Goal: Task Accomplishment & Management: Contribute content

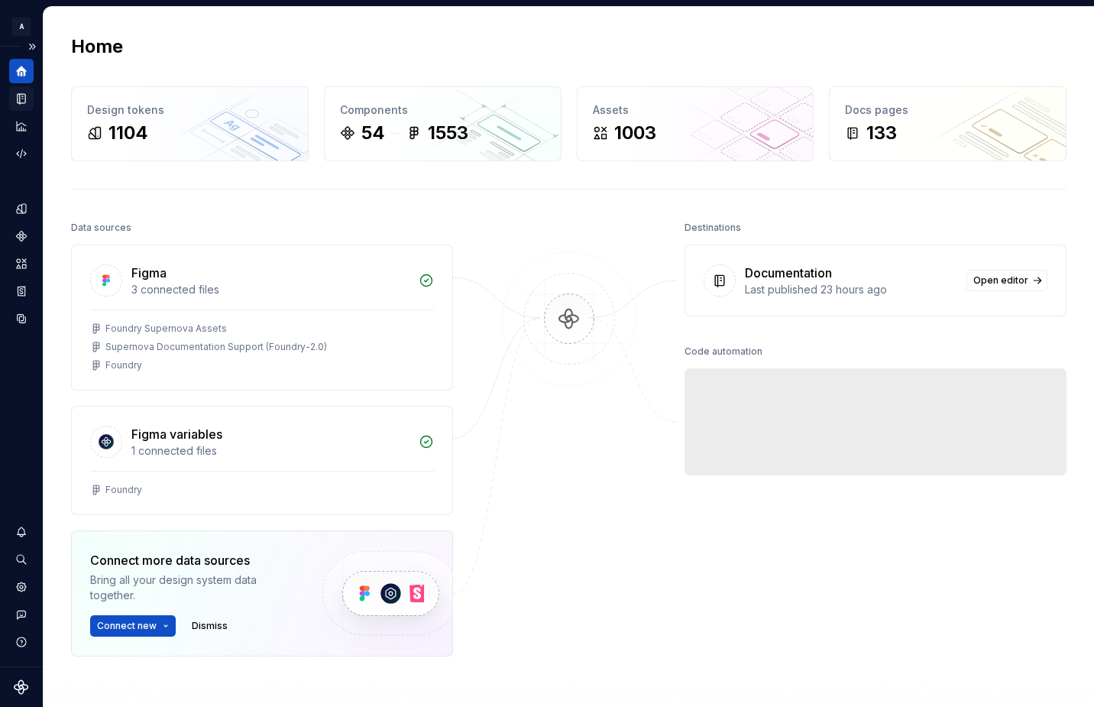
click at [19, 106] on div "Documentation" at bounding box center [21, 98] width 24 height 24
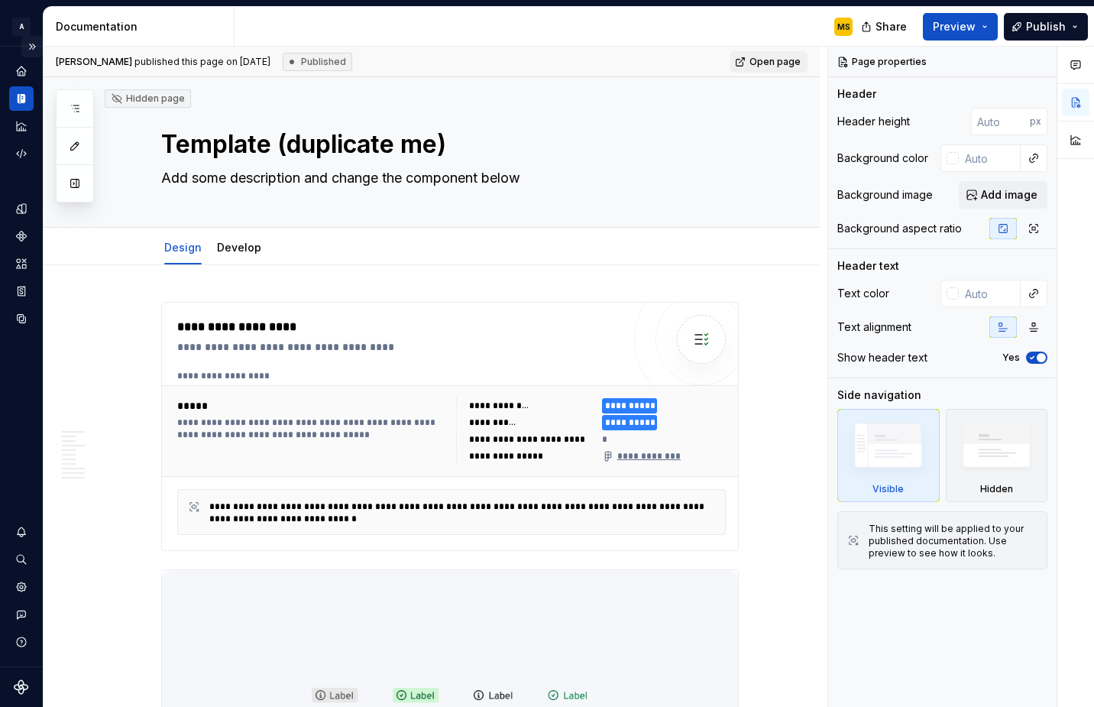
click at [31, 50] on button "Expand sidebar" at bounding box center [31, 46] width 21 height 21
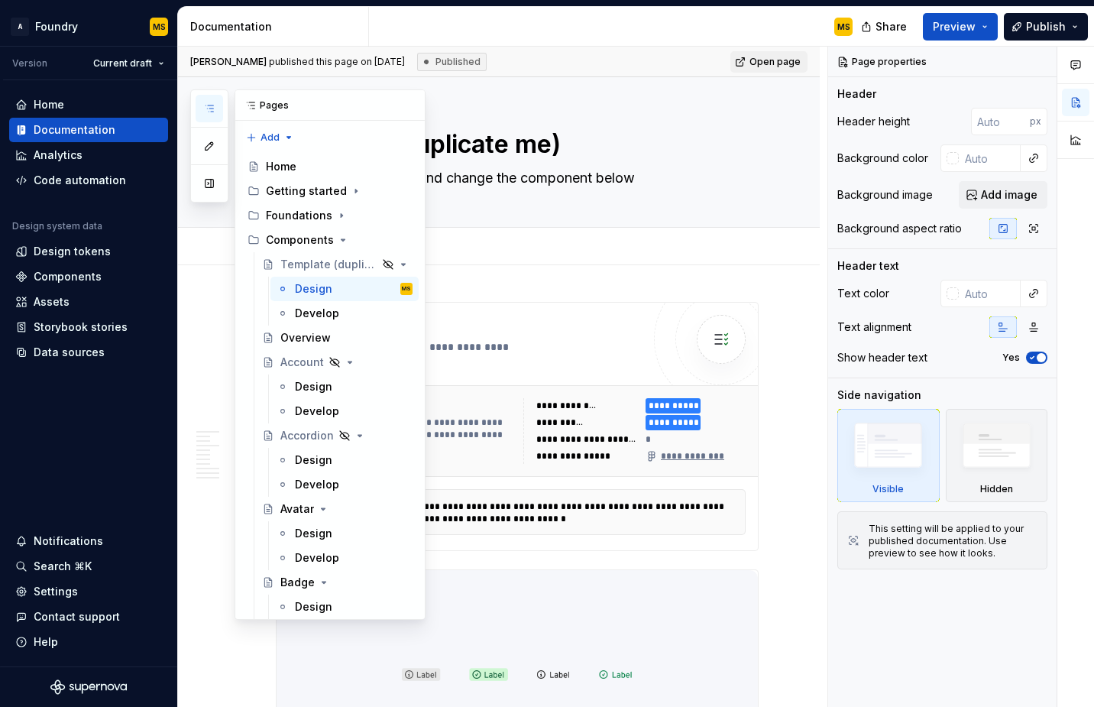
click at [205, 112] on icon "button" at bounding box center [209, 108] width 12 height 12
click at [205, 105] on icon "button" at bounding box center [209, 108] width 12 height 12
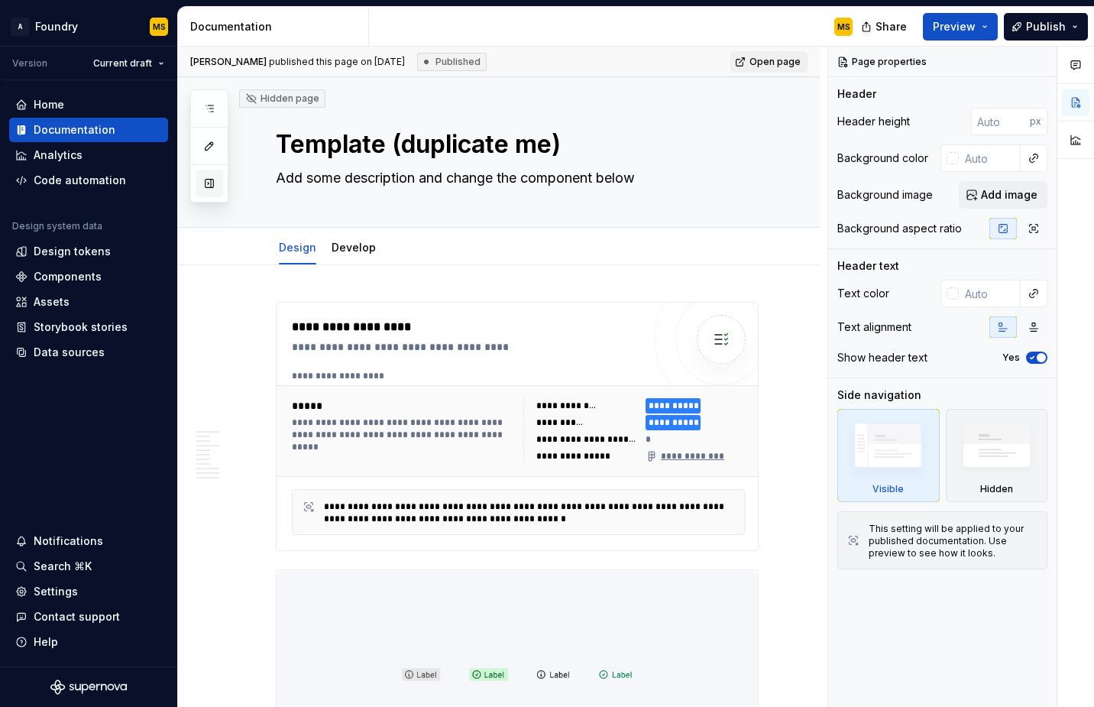
click at [212, 183] on button "button" at bounding box center [210, 184] width 28 height 28
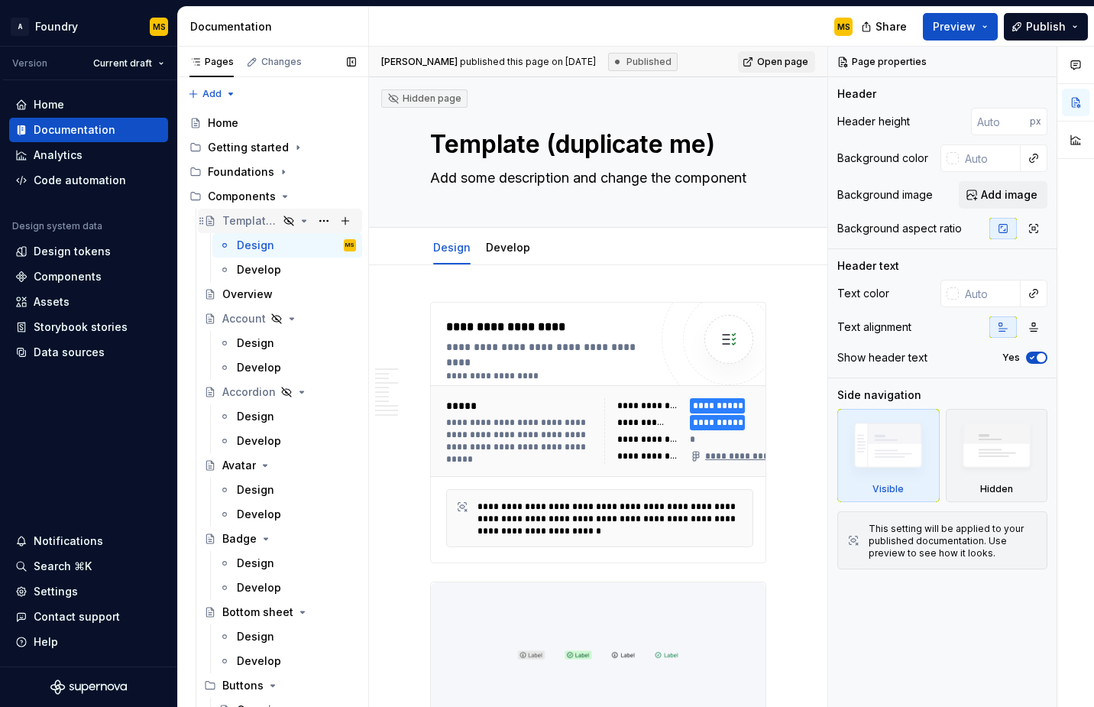
click at [248, 222] on div "Template (duplicate me)" at bounding box center [250, 220] width 56 height 15
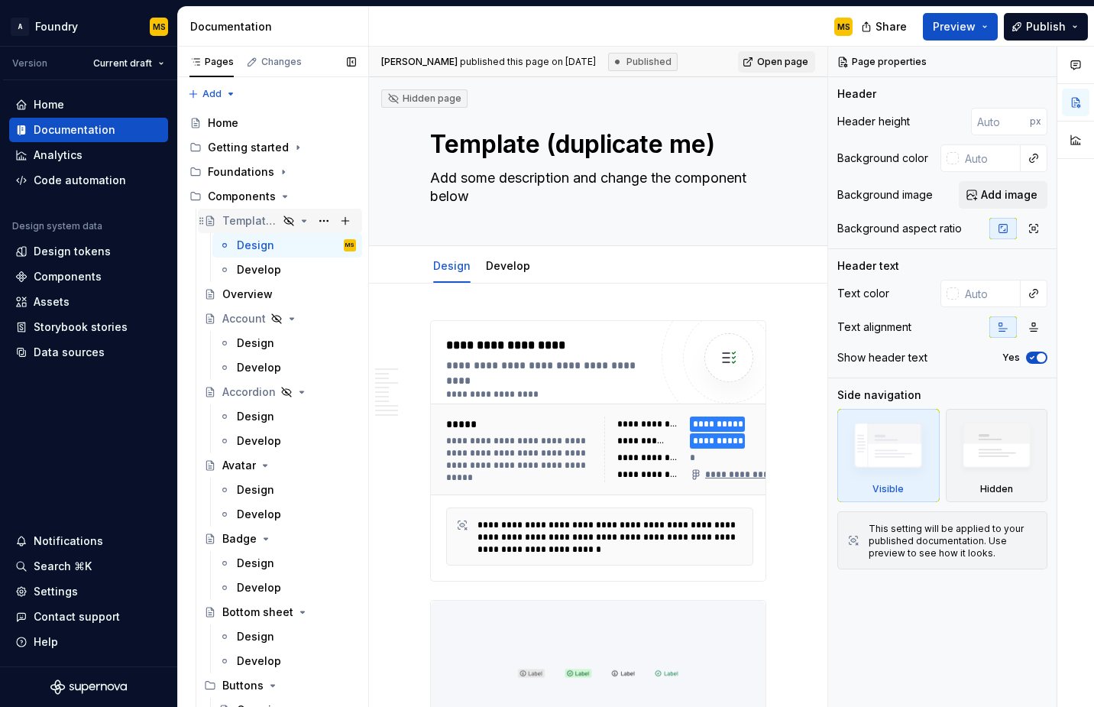
click at [303, 222] on icon "Page tree" at bounding box center [305, 221] width 4 height 2
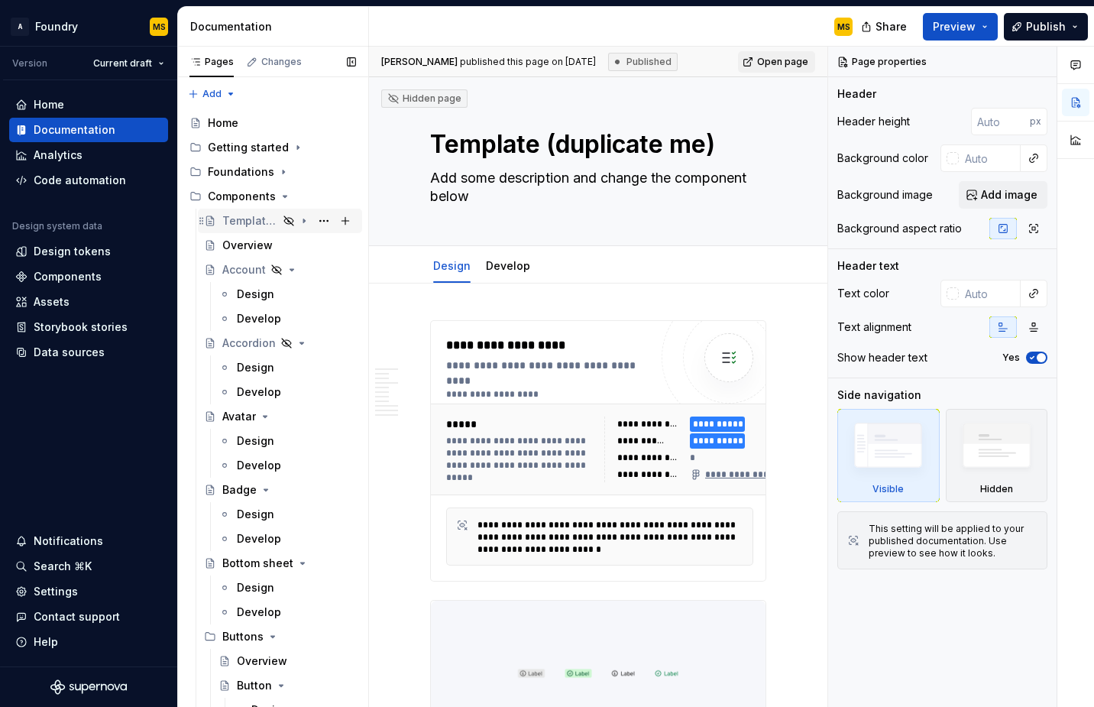
click at [303, 222] on icon "Page tree" at bounding box center [304, 221] width 2 height 4
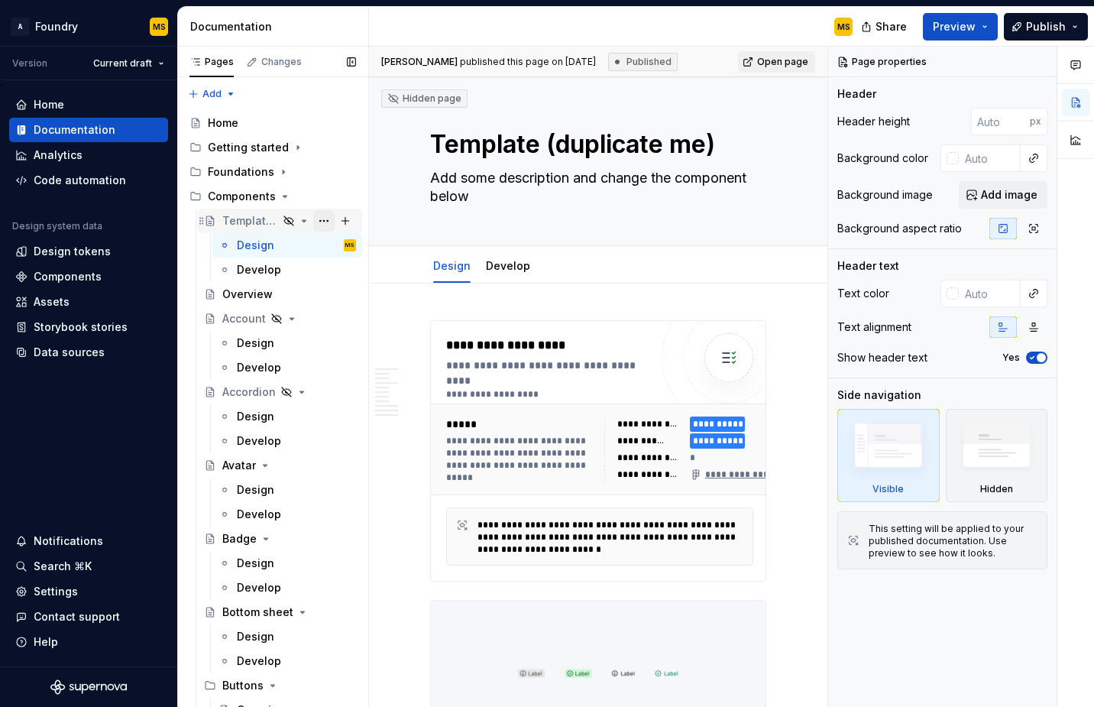
click at [313, 223] on button "Page tree" at bounding box center [323, 220] width 21 height 21
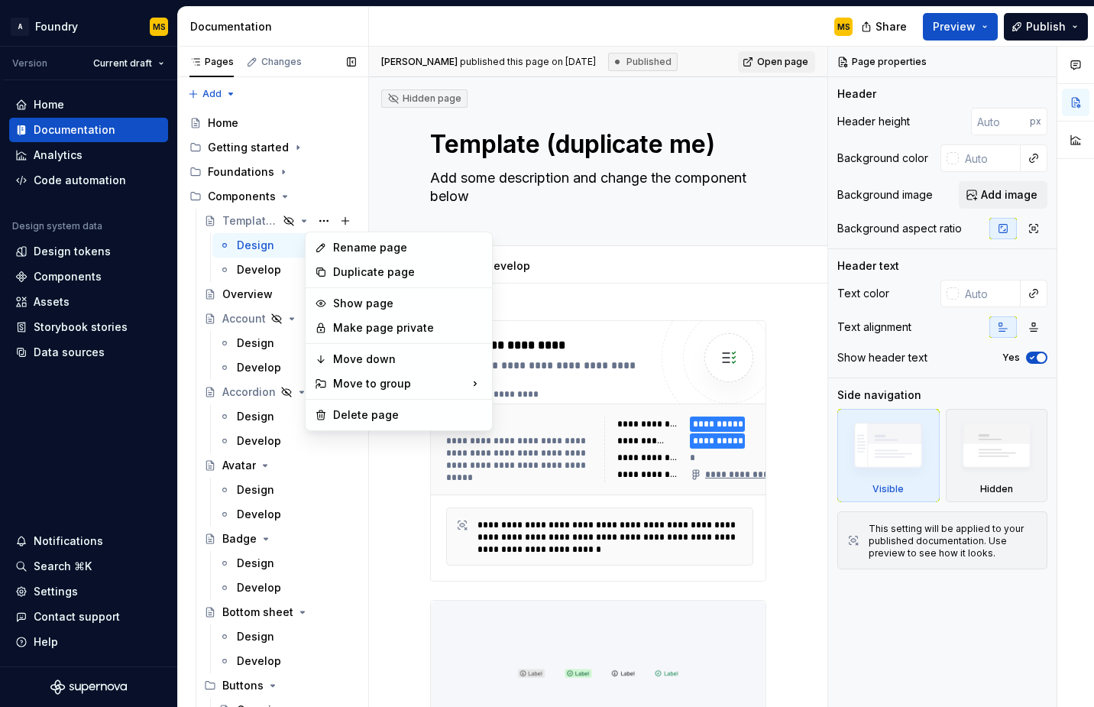
click at [250, 220] on div "Pages Changes Add Accessibility guide for tree Page tree. Navigate the tree wit…" at bounding box center [272, 380] width 191 height 667
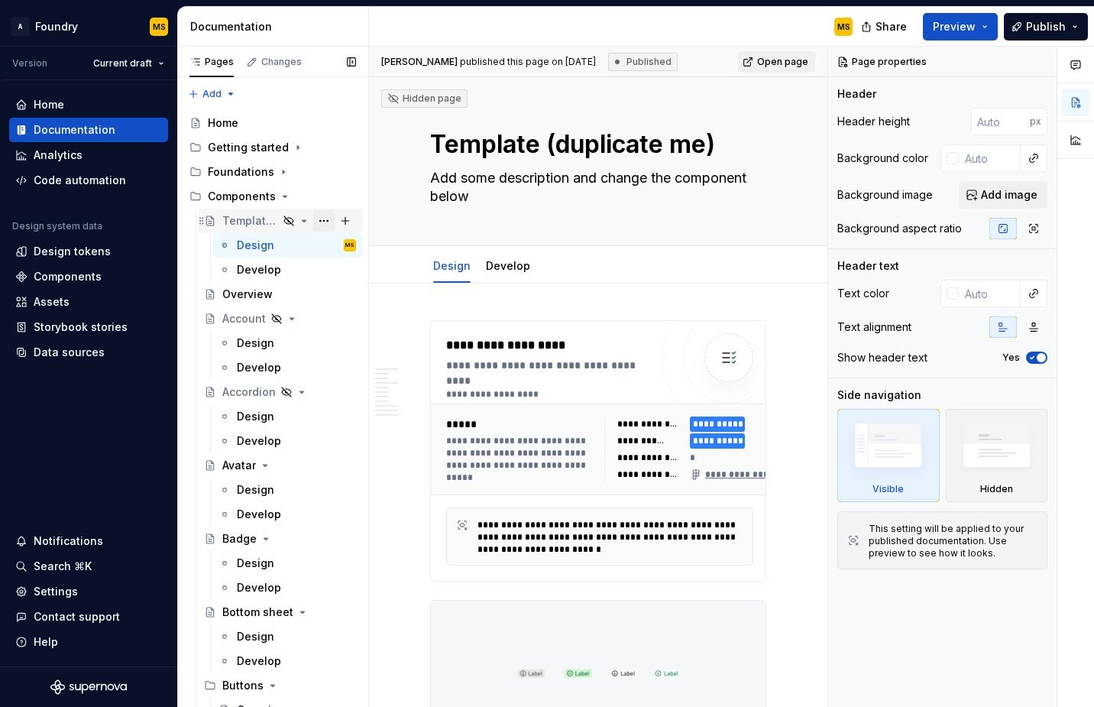
click at [316, 222] on button "Page tree" at bounding box center [323, 220] width 21 height 21
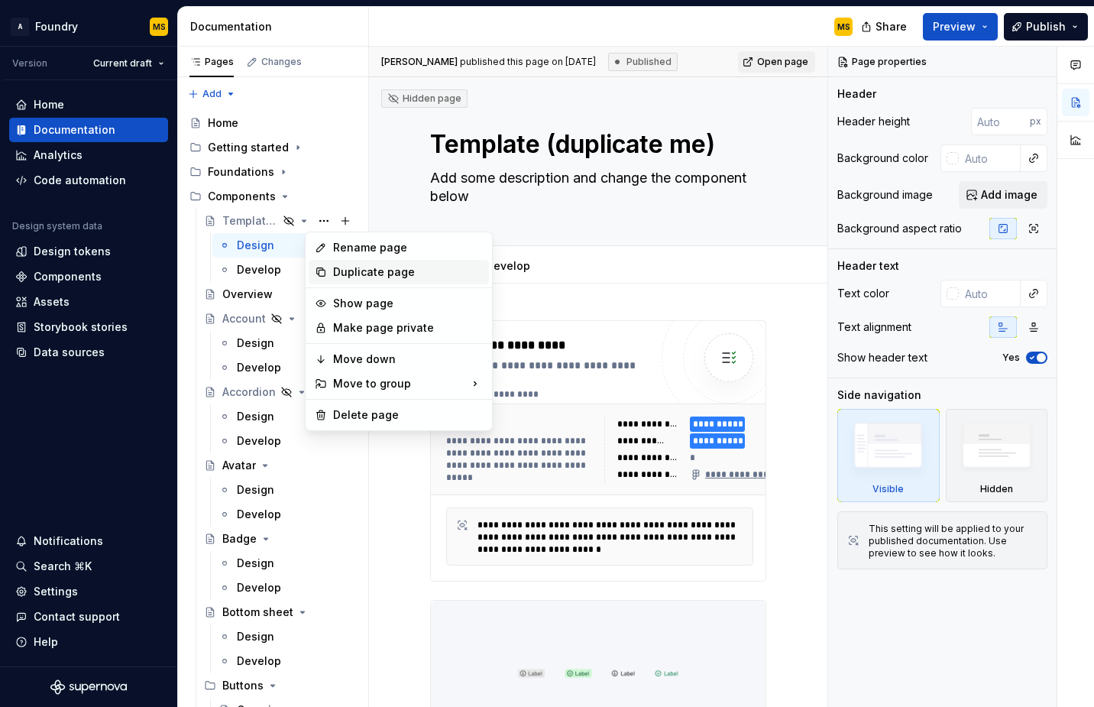
click at [357, 270] on div "Duplicate page" at bounding box center [408, 271] width 150 height 15
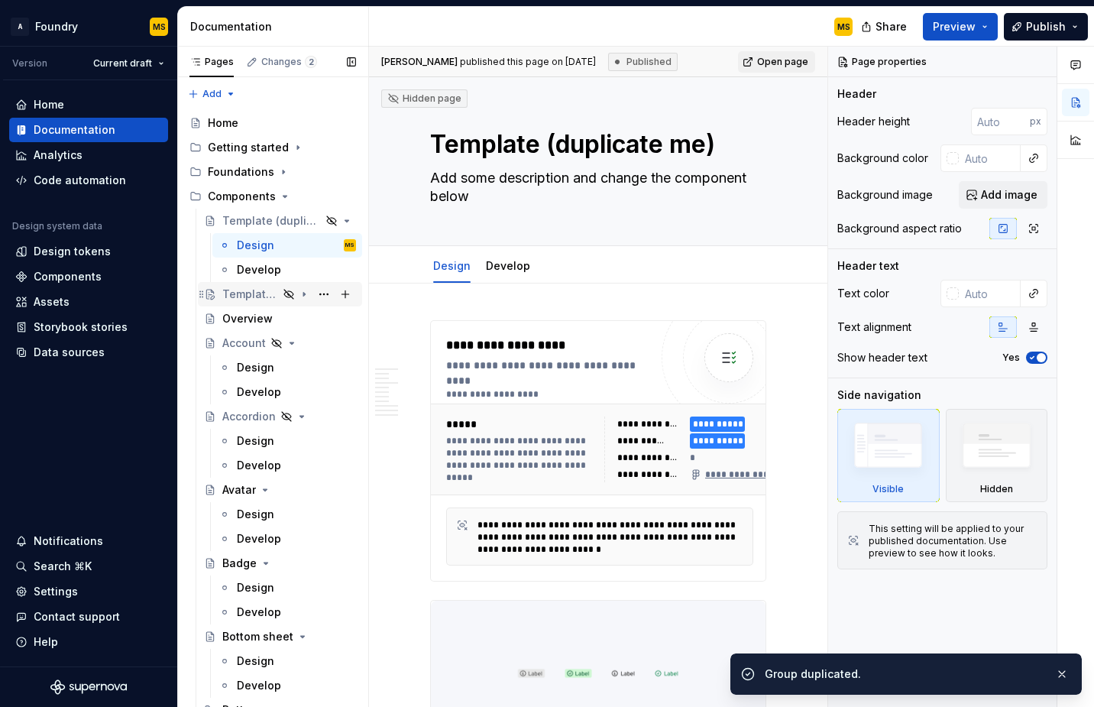
click at [253, 298] on div "Template (duplicate me)" at bounding box center [250, 294] width 56 height 15
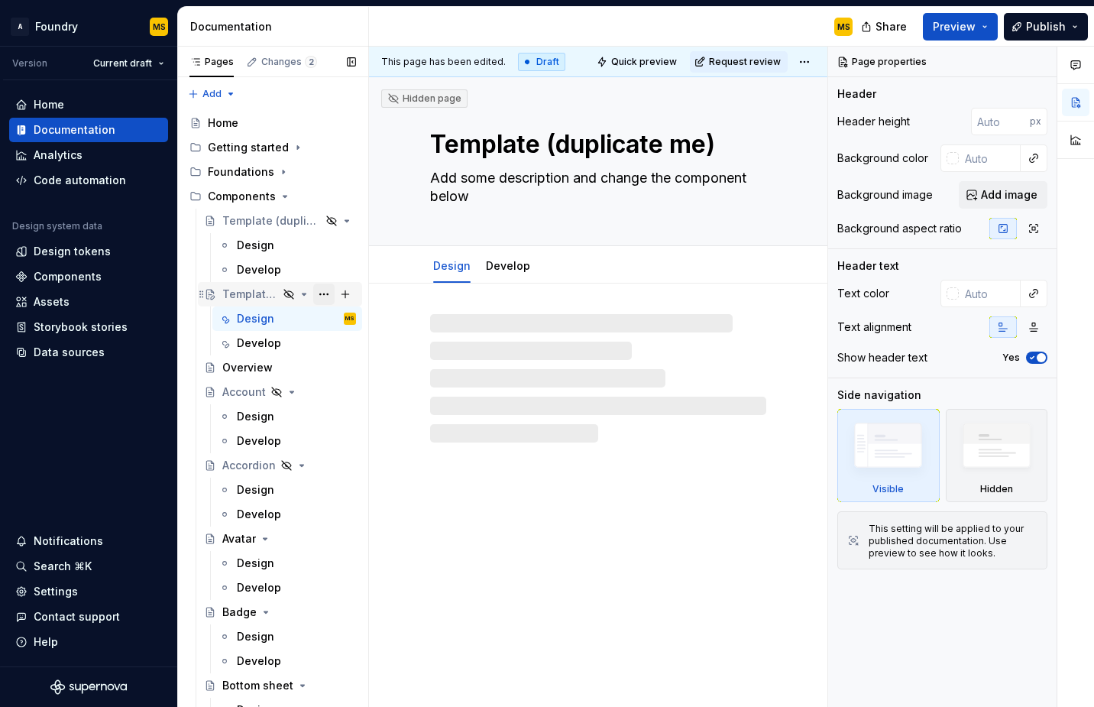
click at [314, 296] on button "Page tree" at bounding box center [323, 293] width 21 height 21
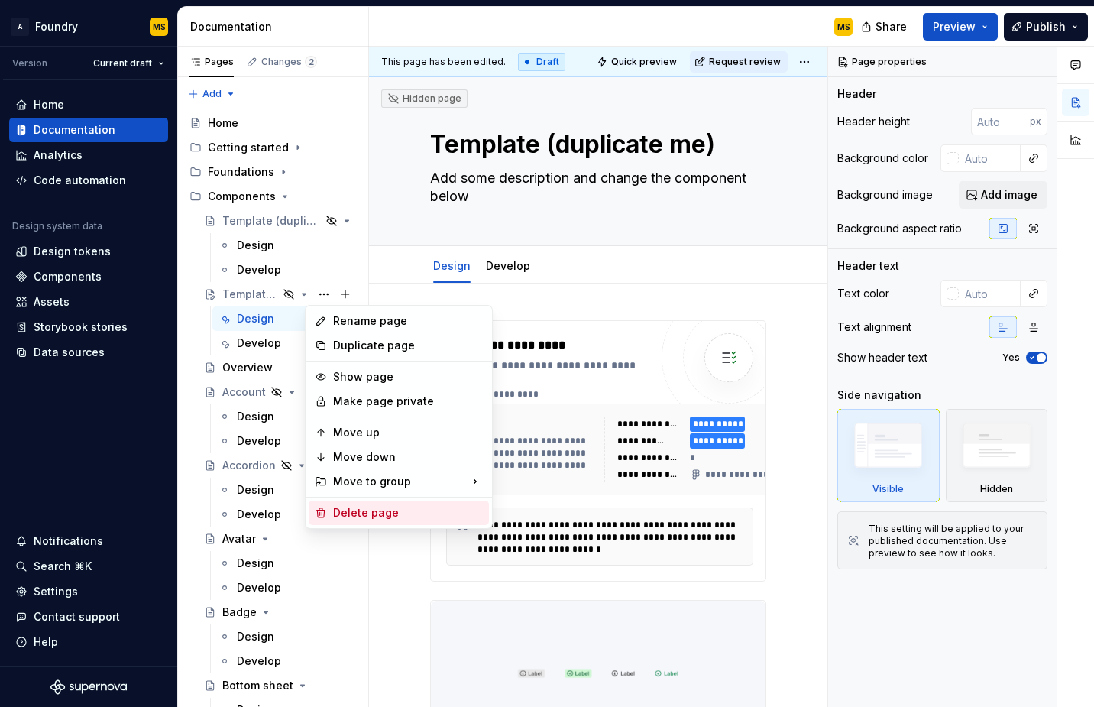
click at [366, 507] on div "Delete page" at bounding box center [408, 512] width 150 height 15
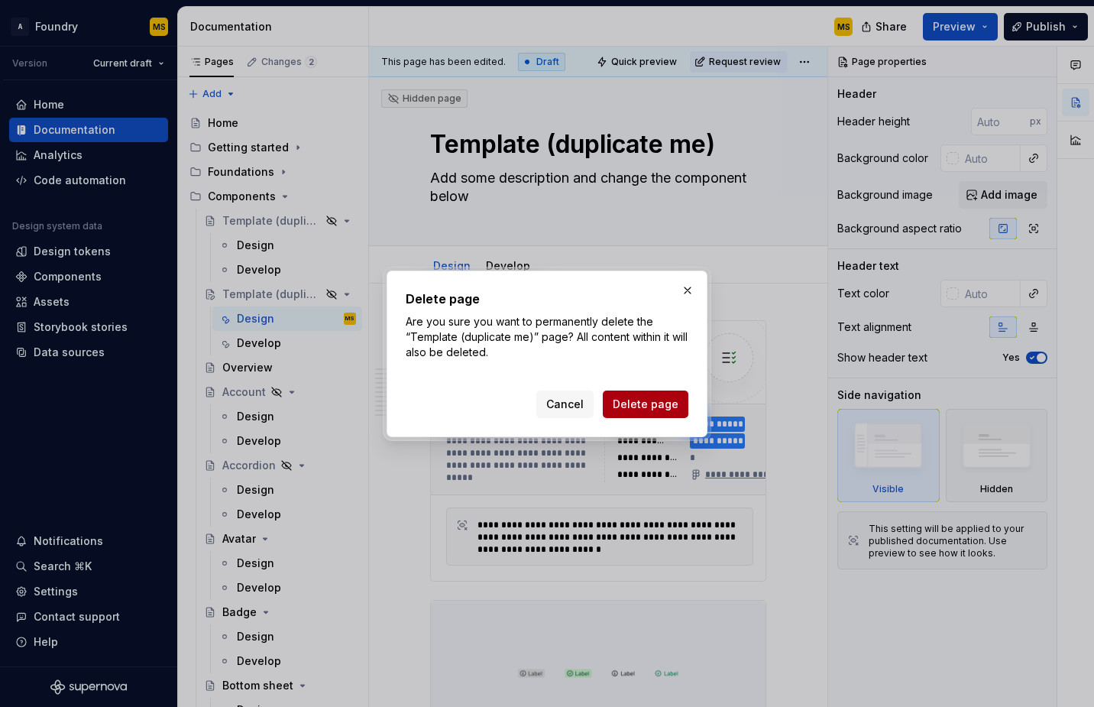
click at [649, 404] on span "Delete page" at bounding box center [646, 404] width 66 height 15
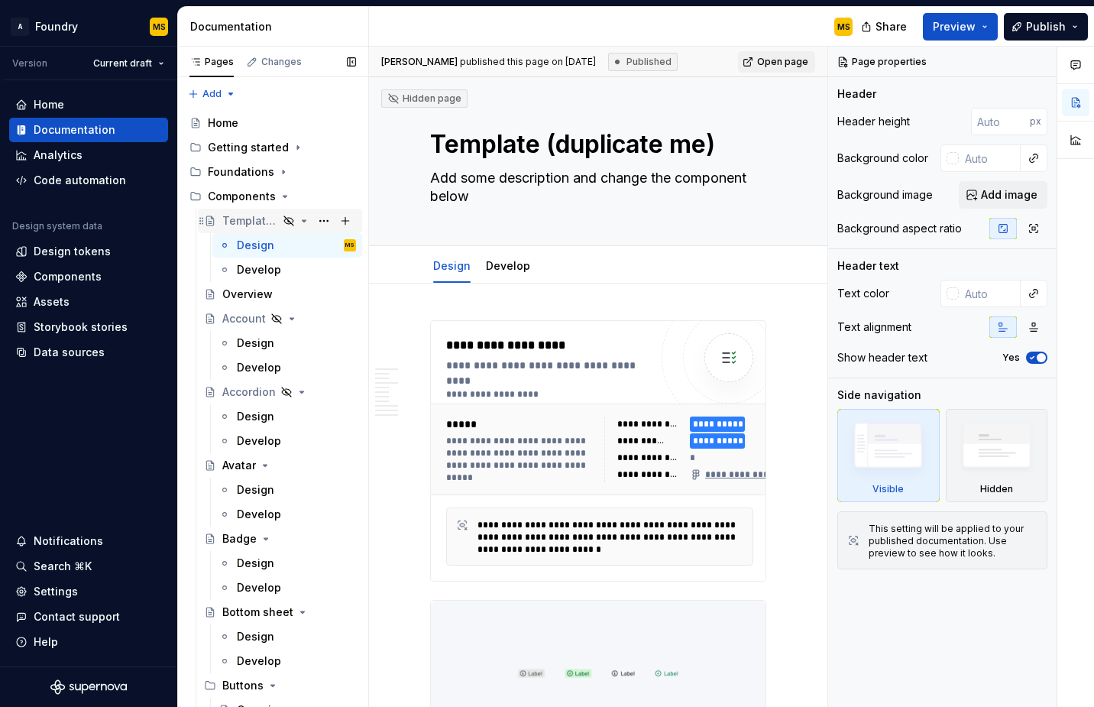
click at [266, 219] on div "Template (duplicate me)" at bounding box center [250, 220] width 56 height 15
click at [298, 225] on icon "Page tree" at bounding box center [304, 221] width 12 height 12
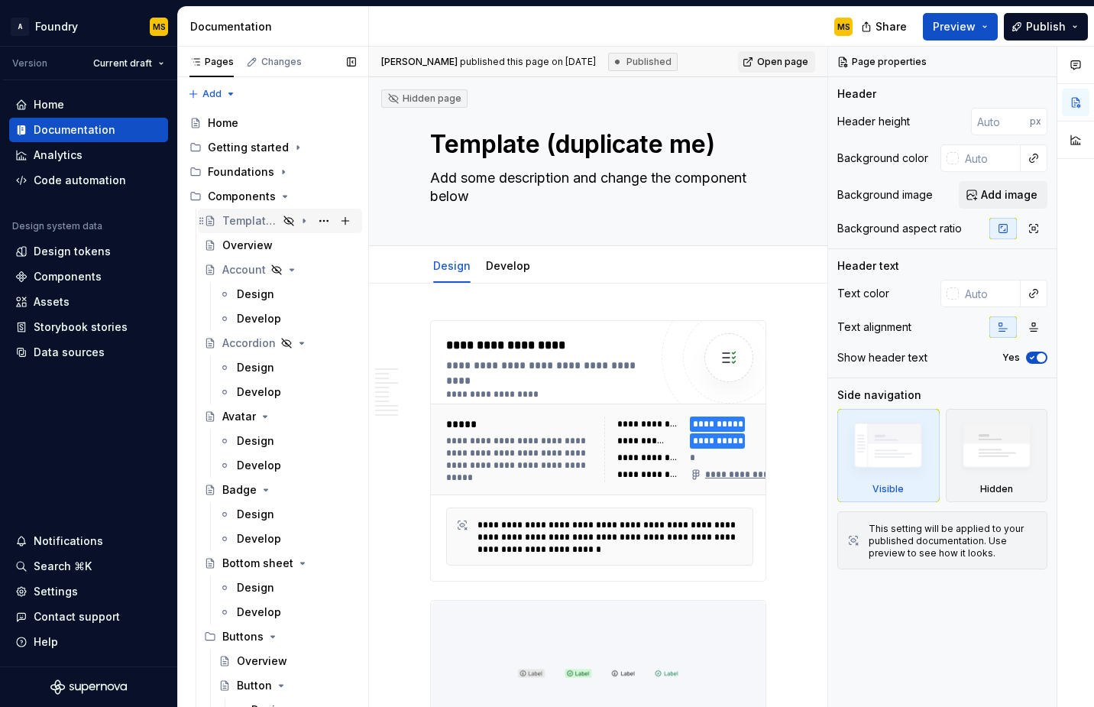
click at [298, 224] on icon "Page tree" at bounding box center [304, 221] width 12 height 12
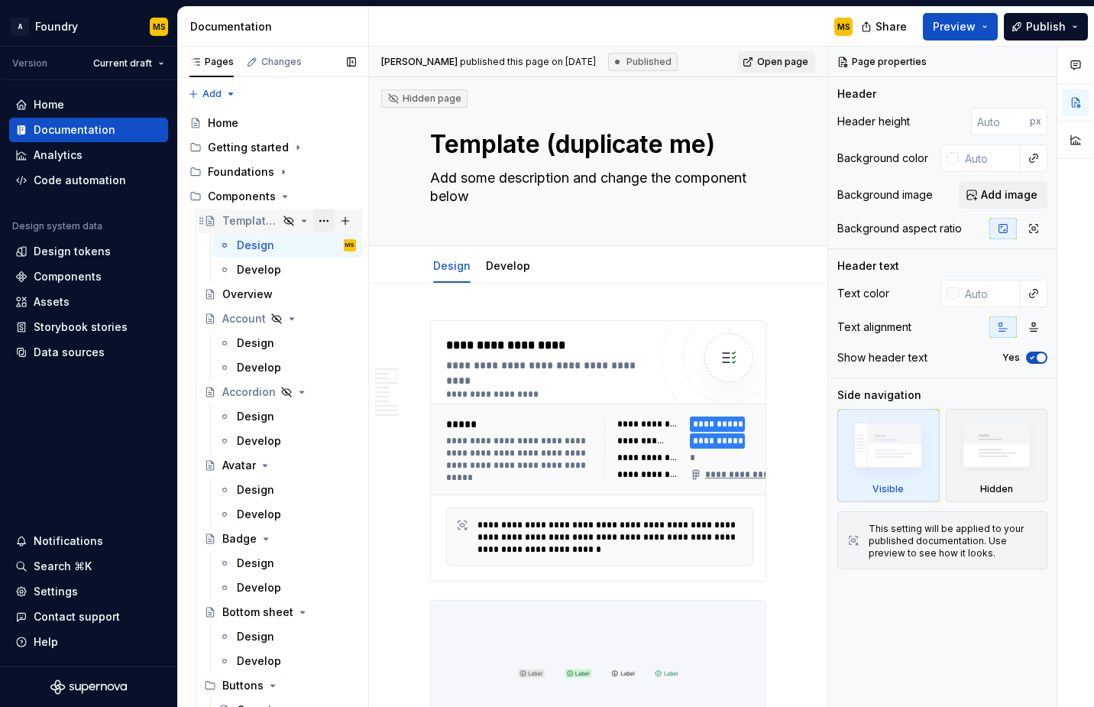
click at [313, 222] on button "Page tree" at bounding box center [323, 220] width 21 height 21
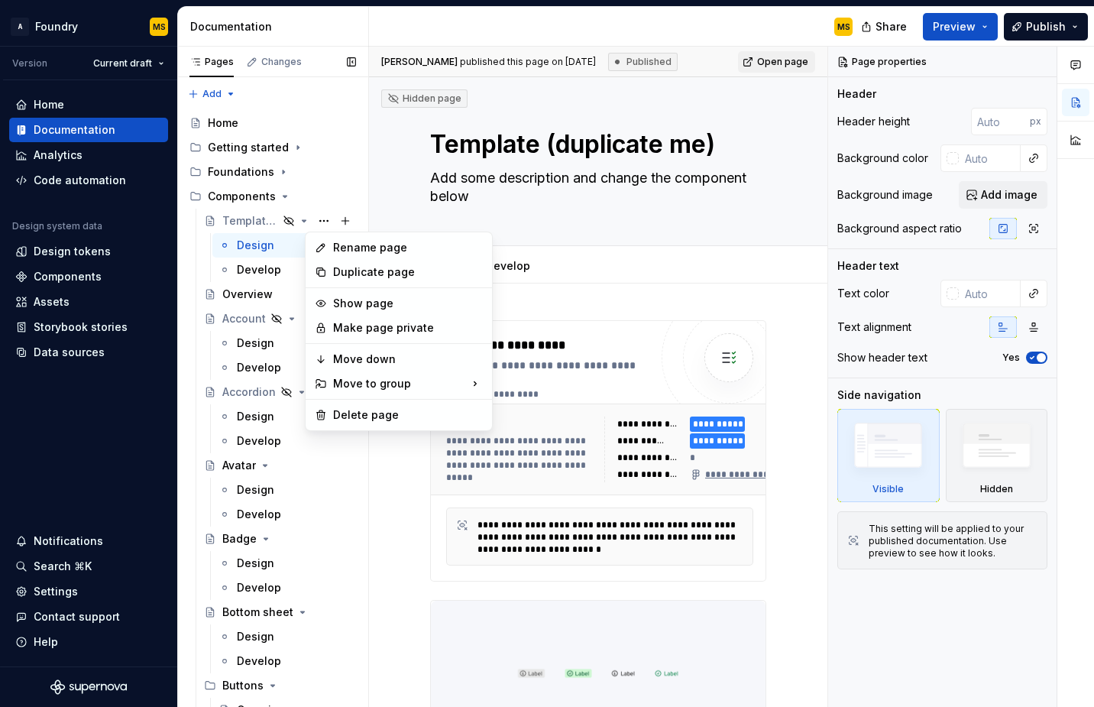
click at [245, 199] on div "Pages Changes Add Accessibility guide for tree Page tree. Navigate the tree wit…" at bounding box center [272, 380] width 191 height 667
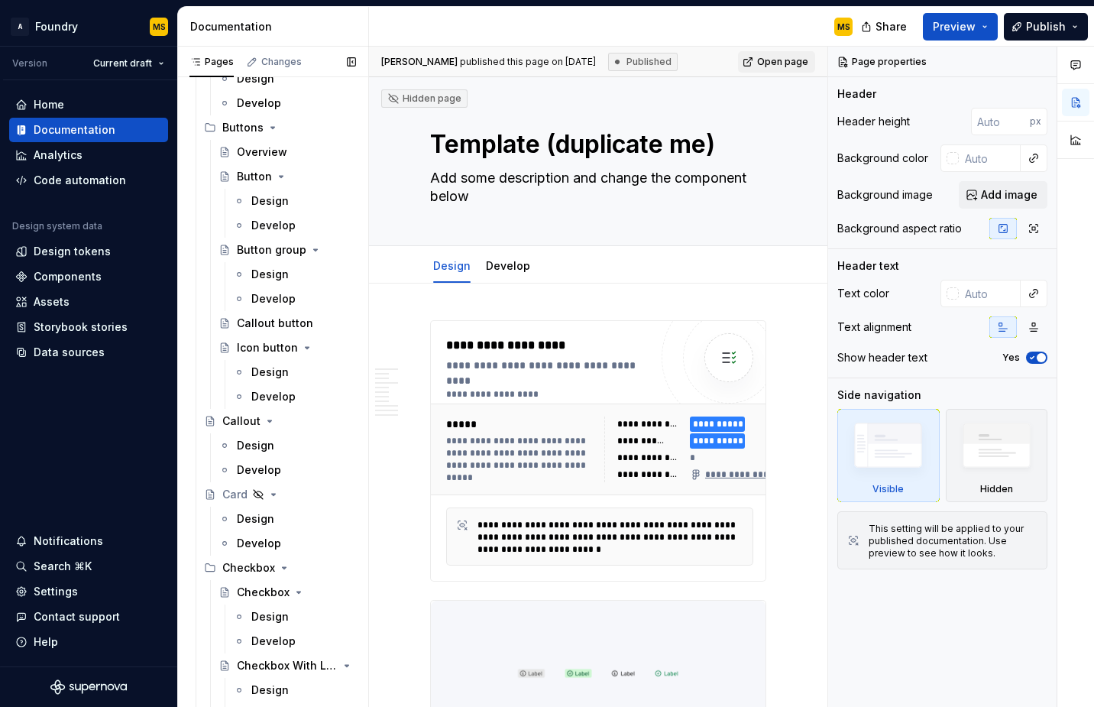
scroll to position [757, 0]
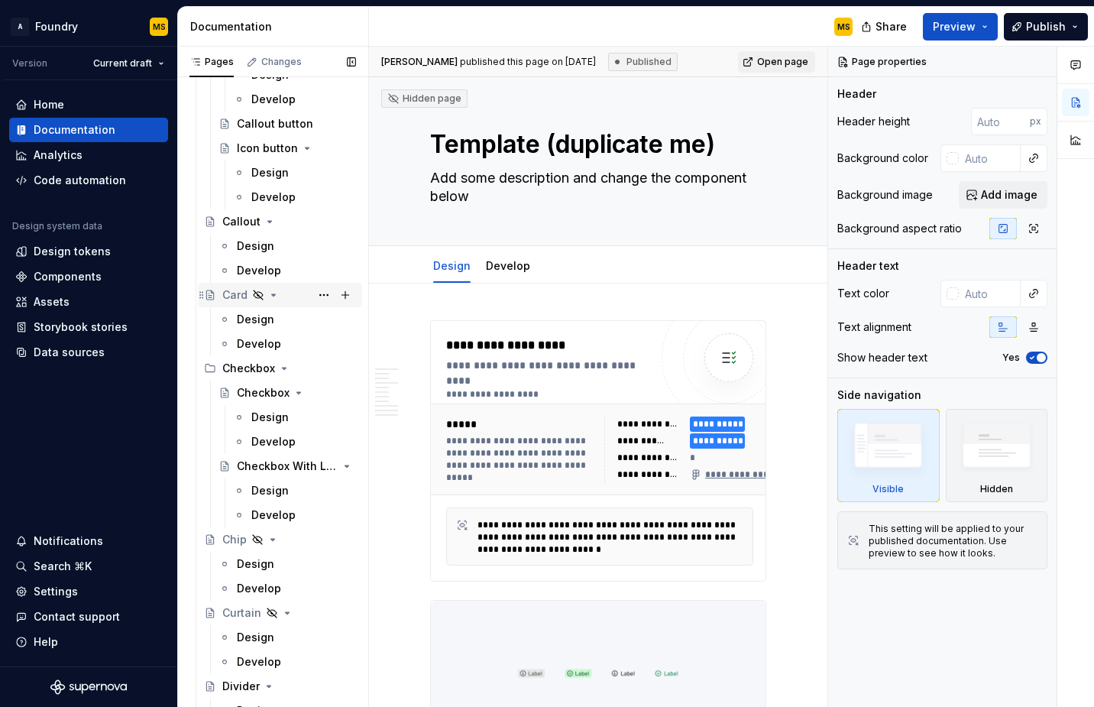
click at [237, 296] on div "Card" at bounding box center [234, 294] width 25 height 15
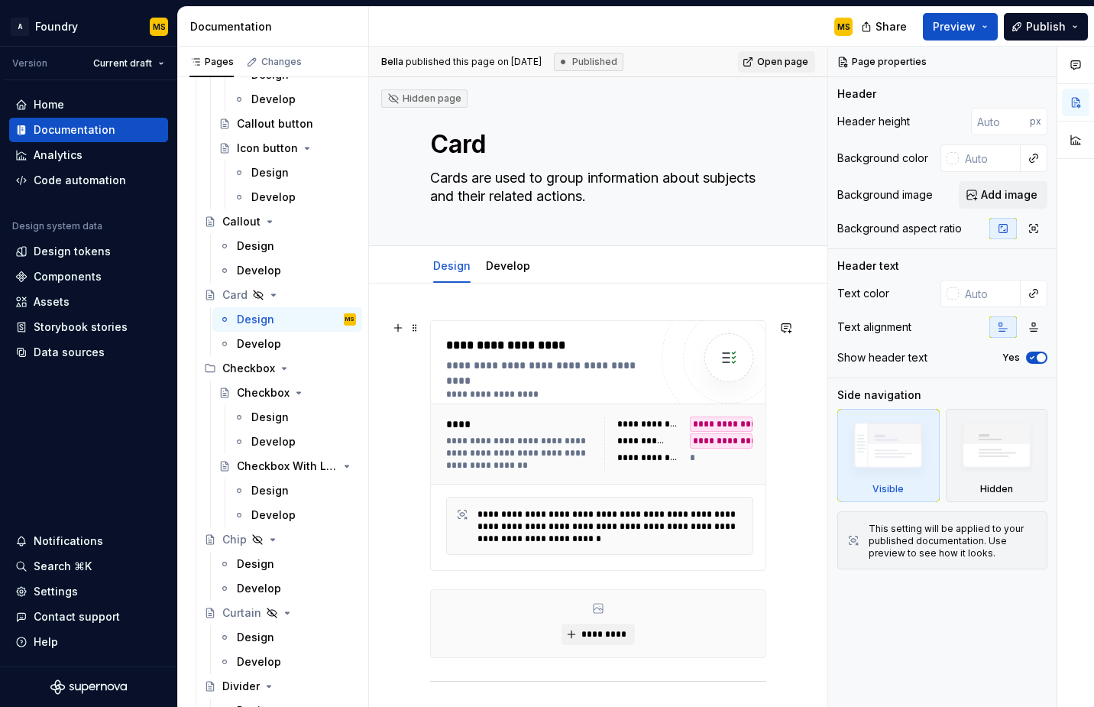
type textarea "*"
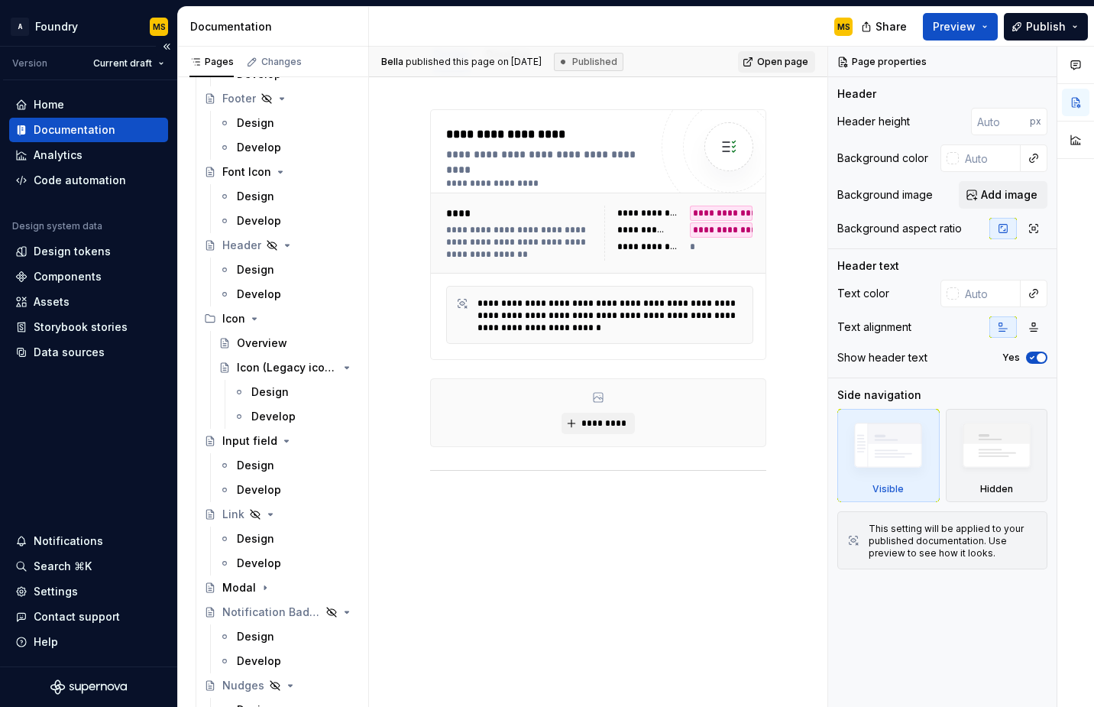
scroll to position [1428, 0]
